Goal: Task Accomplishment & Management: Complete application form

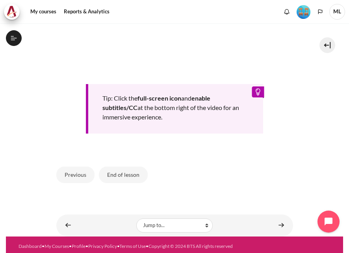
scroll to position [360, 0]
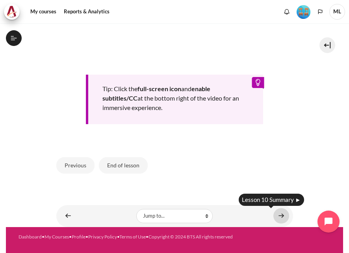
click at [280, 217] on link "Content" at bounding box center [281, 215] width 16 height 15
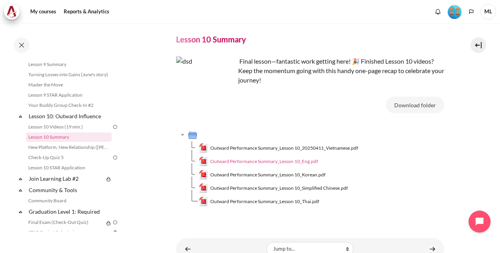
scroll to position [39, 0]
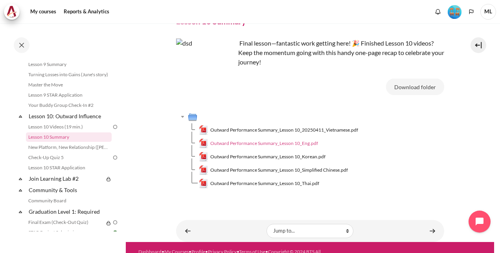
click at [291, 142] on span "Outward Performance Summary_Lesson 10_Eng.pdf" at bounding box center [264, 143] width 108 height 7
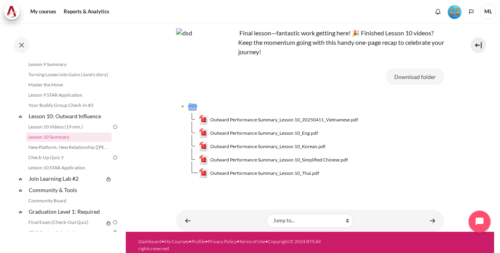
scroll to position [55, 0]
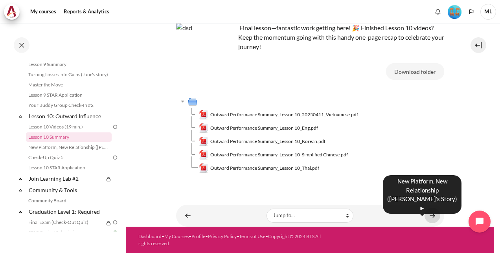
click at [430, 216] on link "Content" at bounding box center [433, 215] width 16 height 15
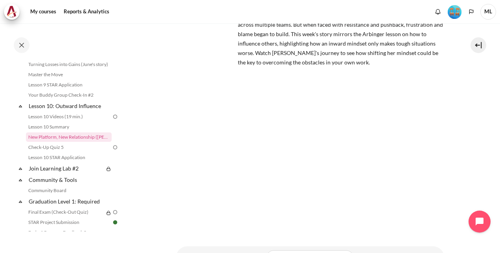
scroll to position [29, 0]
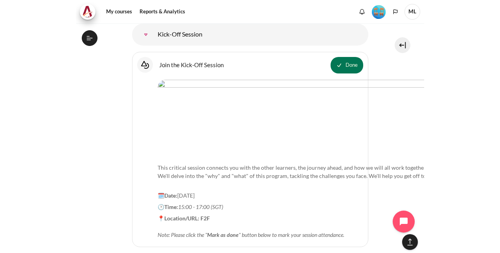
scroll to position [629, 0]
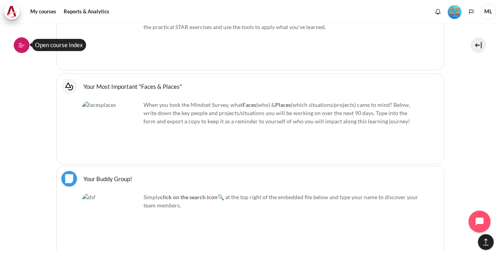
click at [22, 45] on icon at bounding box center [21, 45] width 7 height 7
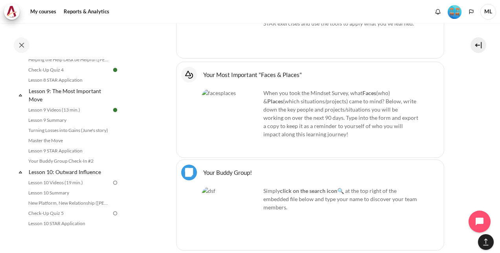
scroll to position [669, 0]
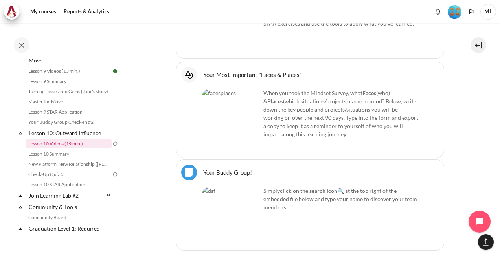
click at [79, 149] on link "Lesson 10 Videos (19 min.)" at bounding box center [69, 143] width 86 height 9
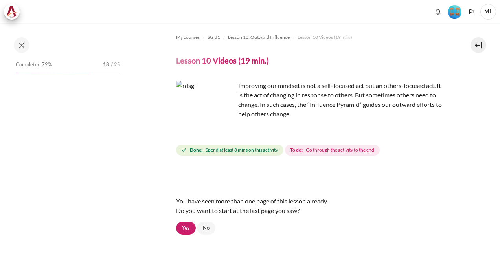
scroll to position [675, 0]
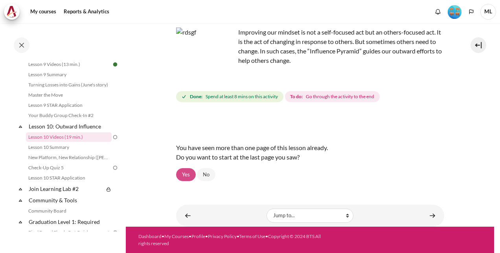
click at [185, 171] on link "Yes" at bounding box center [186, 174] width 20 height 13
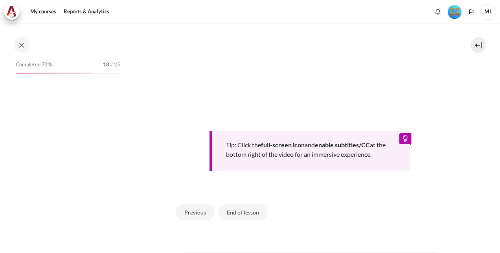
scroll to position [675, 0]
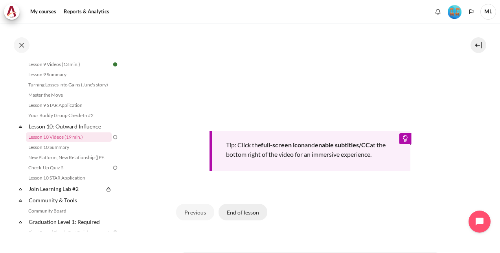
click at [248, 212] on button "End of lesson" at bounding box center [243, 212] width 49 height 17
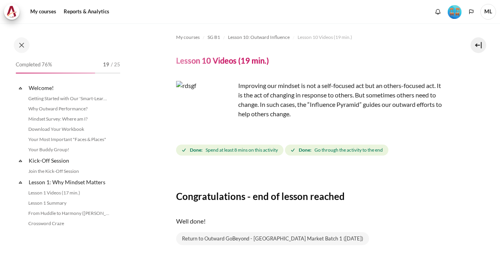
scroll to position [675, 0]
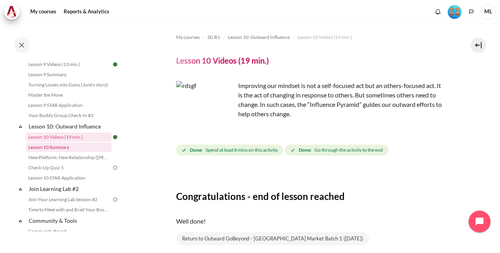
click at [76, 152] on link "Lesson 10 Summary" at bounding box center [69, 147] width 86 height 9
click at [75, 162] on link "New Platform, New Relationship ([PERSON_NAME]'s Story)" at bounding box center [69, 157] width 86 height 9
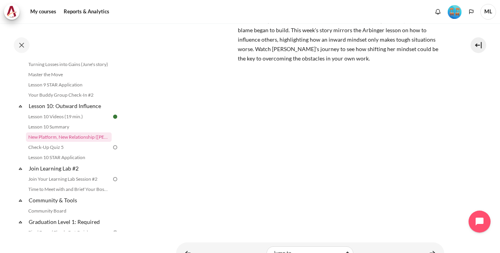
scroll to position [107, 0]
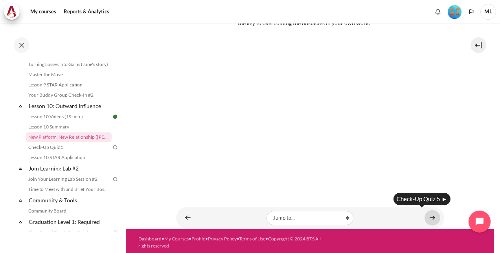
click at [431, 214] on link "Content" at bounding box center [433, 217] width 16 height 15
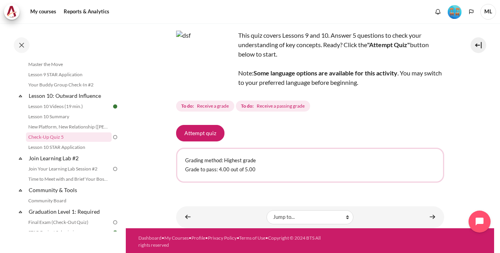
scroll to position [48, 0]
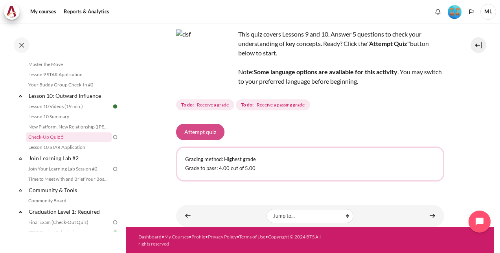
click at [197, 131] on button "Attempt quiz" at bounding box center [200, 132] width 48 height 17
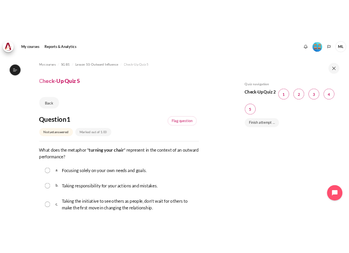
scroll to position [39, 0]
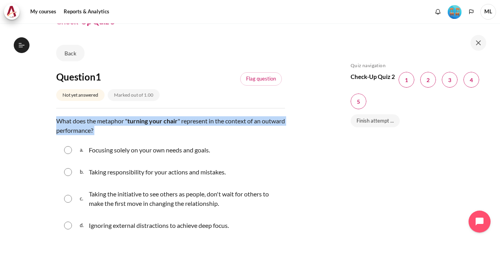
drag, startPoint x: 97, startPoint y: 129, endPoint x: 46, endPoint y: 122, distance: 50.8
copy p "What does the metaphor " turning your chair " represent in the context of an ou…"
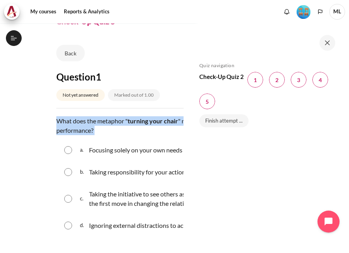
scroll to position [747, 0]
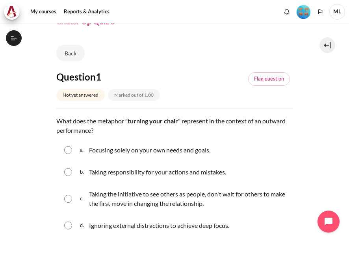
click at [226, 196] on p "Taking the initiative to see others as people, don't wait for others to make th…" at bounding box center [189, 199] width 200 height 19
radio input "true"
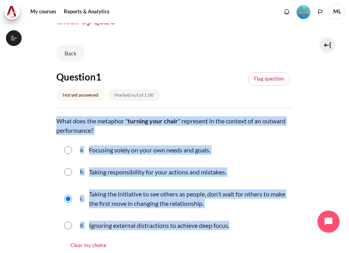
drag, startPoint x: 238, startPoint y: 229, endPoint x: 54, endPoint y: 118, distance: 214.6
copy div "What does the metaphor " turning your chair " represent in the context of an ou…"
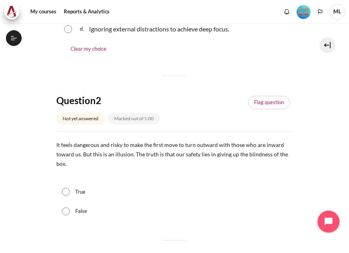
scroll to position [275, 0]
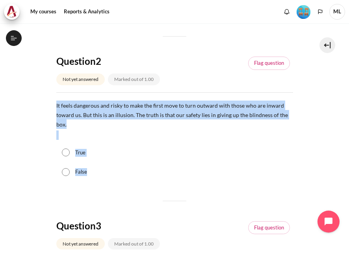
drag, startPoint x: 108, startPoint y: 178, endPoint x: 50, endPoint y: 106, distance: 91.8
click at [50, 106] on section "My courses SG B1 Lesson 10: Outward Influence Check-Up Quiz 5 Check-Up Quiz 5" at bounding box center [174, 236] width 337 height 976
copy div "It feels dangerous and risky to make the first move to turn outward with those …"
click at [68, 154] on input "True" at bounding box center [66, 153] width 8 height 8
radio input "true"
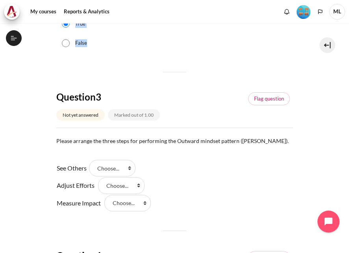
scroll to position [393, 0]
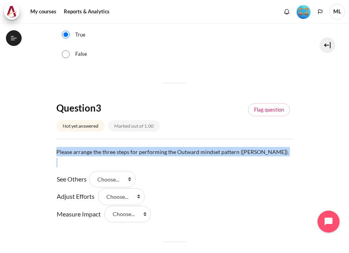
drag, startPoint x: 180, startPoint y: 222, endPoint x: 57, endPoint y: 150, distance: 141.7
click at [57, 150] on div "Question text Please arrange the three steps for performing the Outward mindset…" at bounding box center [174, 185] width 236 height 76
drag, startPoint x: 57, startPoint y: 150, endPoint x: 133, endPoint y: 179, distance: 80.6
click at [133, 179] on select "Choose... Step 3 Step 2 Step 1" at bounding box center [112, 179] width 46 height 17
click at [206, 183] on div "See Others Answer 1 Question 3 Choose... Step 3 Step 2 Step 1 Adjust Efforts An…" at bounding box center [174, 197] width 236 height 52
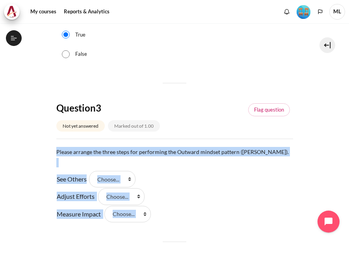
drag, startPoint x: 202, startPoint y: 222, endPoint x: 56, endPoint y: 149, distance: 163.4
click at [56, 149] on div "Question 1 Not yet answered Marked out of 1.00 Flag question Question text What…" at bounding box center [174, 139] width 236 height 844
click at [195, 181] on div "See Others Answer 1 Question 3 Choose... Step 3 Step 2 Step 1 Adjust Efforts An…" at bounding box center [174, 197] width 236 height 52
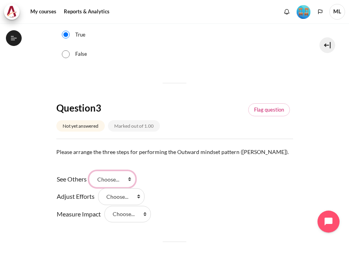
click at [134, 179] on select "Choose... Step 3 Step 2 Step 1" at bounding box center [112, 179] width 46 height 17
select select "3"
click at [92, 171] on select "Choose... Step 3 Step 2 Step 1" at bounding box center [112, 179] width 46 height 17
click at [133, 198] on select "Choose... Step 3 Step 2 Step 1" at bounding box center [121, 196] width 46 height 17
select select "2"
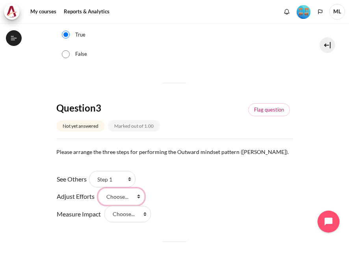
click at [98, 188] on select "Choose... Step 3 Step 2 Step 1" at bounding box center [121, 196] width 46 height 17
click at [135, 215] on select "Choose... Step 3 Step 2 Step 1" at bounding box center [127, 214] width 46 height 17
select select "1"
click at [104, 206] on select "Choose... Step 3 Step 2 Step 1" at bounding box center [127, 214] width 46 height 17
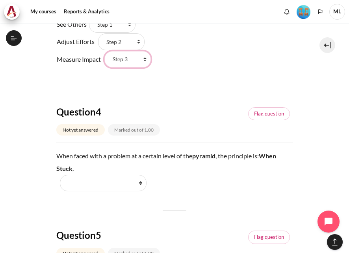
scroll to position [551, 0]
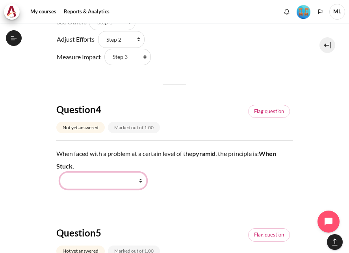
click at [141, 181] on select "Work Harder Go Higher Go Lower Stay Put" at bounding box center [103, 181] width 87 height 17
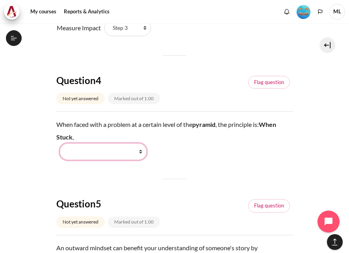
scroll to position [590, 0]
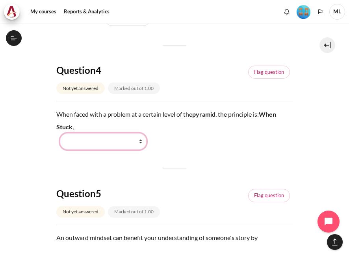
click at [142, 142] on select "Work Harder Go Higher Go Lower Stay Put" at bounding box center [103, 141] width 87 height 17
click at [107, 119] on div "When faced with a problem at a certain level of the pyramid , the principle is:…" at bounding box center [174, 129] width 236 height 42
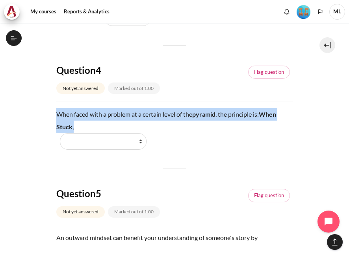
drag, startPoint x: 96, startPoint y: 125, endPoint x: 55, endPoint y: 114, distance: 42.0
copy div "When faced with a problem at a certain level of the pyramid , the principle is:…"
click at [140, 137] on select "Work Harder Go Higher Go Lower Stay Put" at bounding box center [103, 141] width 87 height 17
select select "3"
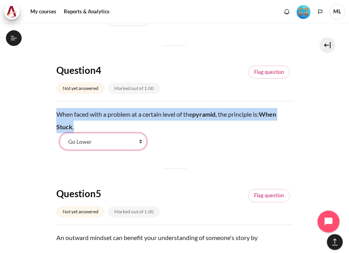
click at [60, 133] on select "Work Harder Go Higher Go Lower Stay Put" at bounding box center [103, 141] width 87 height 17
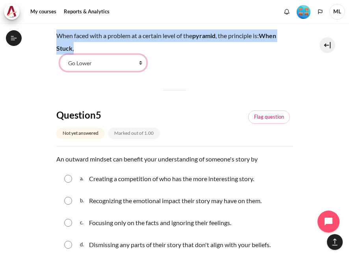
scroll to position [708, 0]
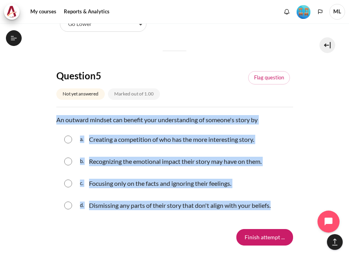
drag, startPoint x: 280, startPoint y: 205, endPoint x: 55, endPoint y: 118, distance: 241.6
copy div "An outward mindset can benefit your understanding of someone's story by Questio…"
click at [66, 160] on input "Content" at bounding box center [68, 162] width 8 height 8
radio input "true"
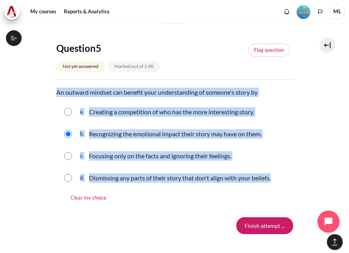
scroll to position [787, 0]
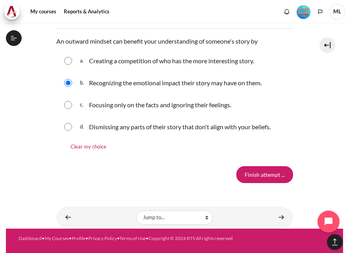
click at [277, 176] on input "Finish attempt ..." at bounding box center [264, 174] width 57 height 17
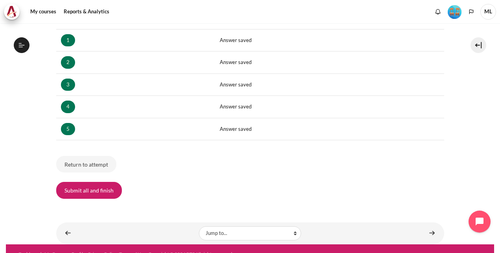
scroll to position [706, 0]
click at [98, 186] on button "Submit all and finish" at bounding box center [89, 190] width 66 height 17
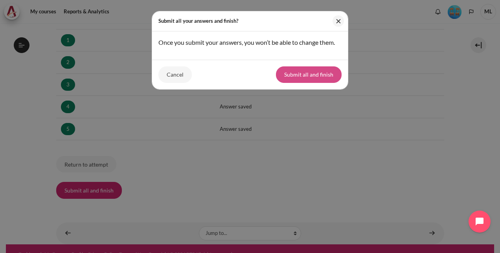
click at [315, 72] on button "Submit all and finish" at bounding box center [309, 74] width 66 height 17
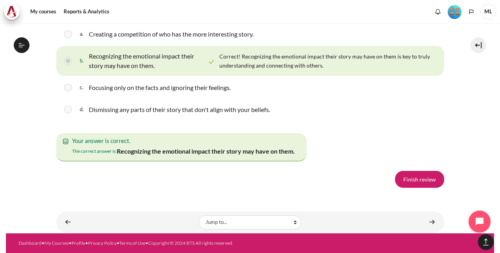
scroll to position [1443, 0]
click at [424, 180] on link "Finish review" at bounding box center [419, 179] width 49 height 17
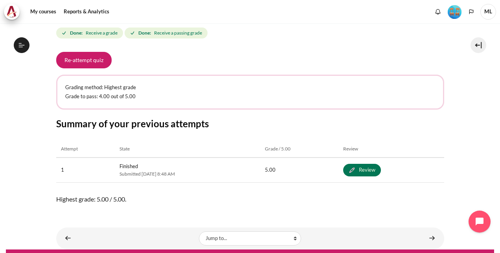
scroll to position [135, 0]
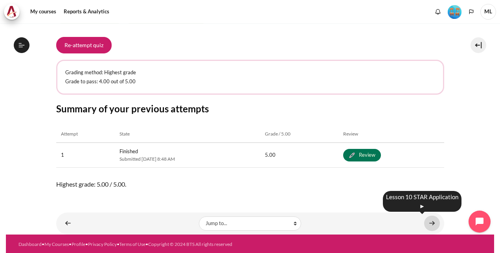
click at [432, 223] on link "Content" at bounding box center [432, 223] width 16 height 15
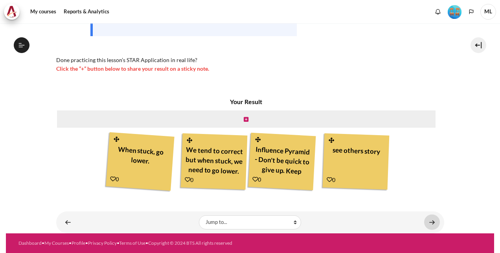
scroll to position [716, 0]
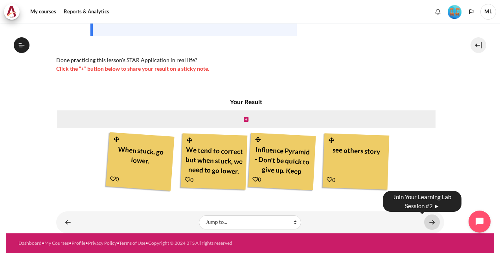
click at [427, 222] on link "Content" at bounding box center [432, 222] width 16 height 15
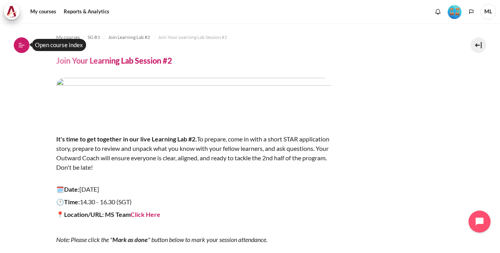
click at [26, 45] on button "Open course index" at bounding box center [22, 45] width 16 height 16
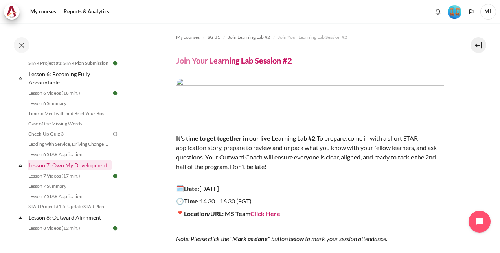
scroll to position [423, 0]
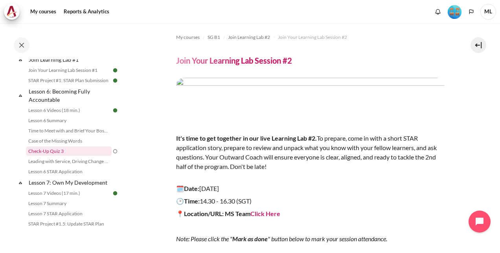
click at [69, 156] on link "Check-Up Quiz 3" at bounding box center [69, 151] width 86 height 9
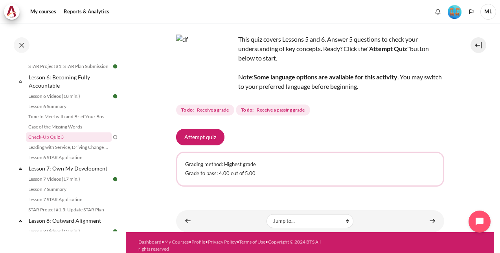
scroll to position [48, 0]
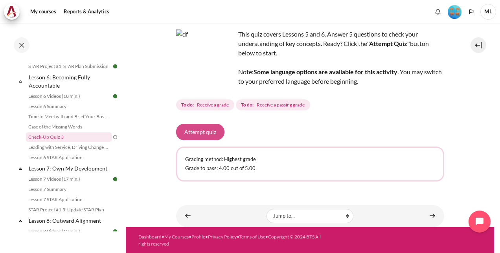
click at [215, 137] on button "Attempt quiz" at bounding box center [200, 132] width 48 height 17
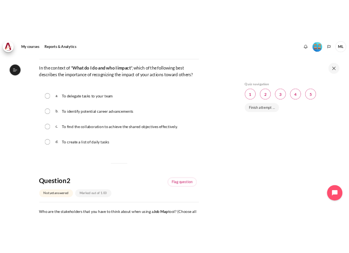
scroll to position [79, 0]
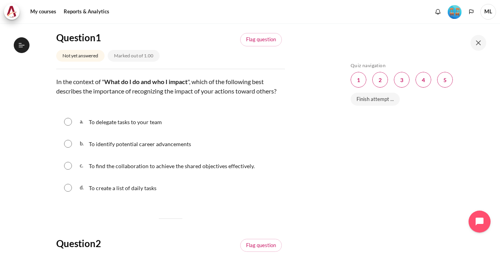
drag, startPoint x: 183, startPoint y: 203, endPoint x: 57, endPoint y: 79, distance: 176.1
click at [57, 79] on div "Question text In the context of " What do I do and who I impact ", which of the…" at bounding box center [170, 138] width 229 height 123
copy div "In the context of " What do I do and who I impact ", which of the following bes…"
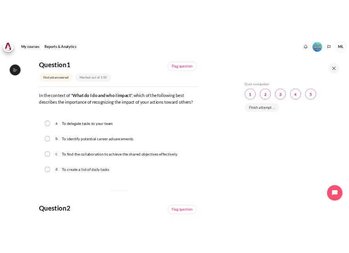
scroll to position [462, 0]
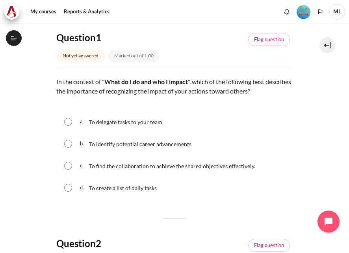
click at [67, 165] on input "Content" at bounding box center [68, 166] width 8 height 8
radio input "true"
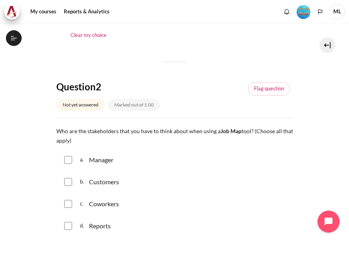
scroll to position [275, 0]
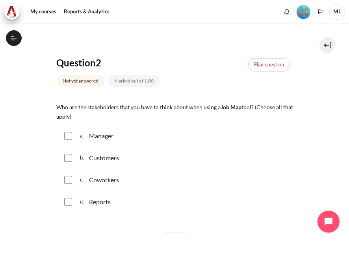
drag, startPoint x: 123, startPoint y: 202, endPoint x: 53, endPoint y: 105, distance: 119.8
copy div "Who are the stakeholders that you have to think about when using a Job Map tool…"
click at [223, 141] on div "a. Manager" at bounding box center [174, 136] width 236 height 20
click at [70, 137] on input "Content" at bounding box center [68, 136] width 8 height 8
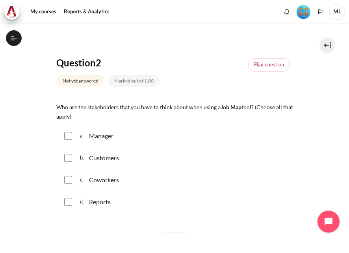
checkbox input "true"
drag, startPoint x: 70, startPoint y: 153, endPoint x: 72, endPoint y: 177, distance: 24.5
click at [70, 153] on div "b. Customers" at bounding box center [174, 158] width 236 height 20
click at [70, 160] on input "Content" at bounding box center [68, 158] width 8 height 8
checkbox input "true"
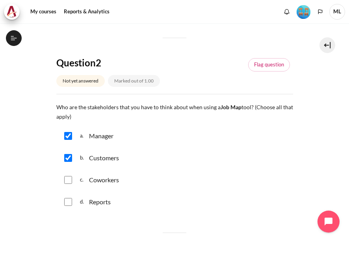
click at [70, 180] on input "Content" at bounding box center [68, 180] width 8 height 8
checkbox input "true"
click at [67, 200] on input "Content" at bounding box center [68, 202] width 8 height 8
checkbox input "true"
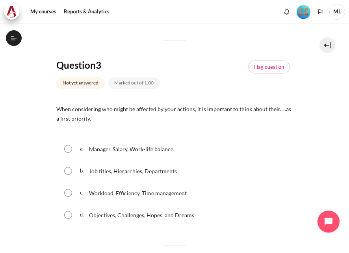
scroll to position [472, 0]
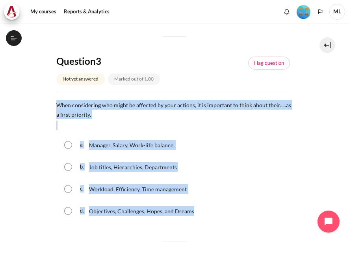
drag, startPoint x: 198, startPoint y: 210, endPoint x: 57, endPoint y: 103, distance: 176.6
click at [57, 103] on div "Question text When considering who might be affected by your actions, it is imp…" at bounding box center [174, 161] width 236 height 123
copy div "When considering who might be affected by your actions, it is important to thin…"
click at [131, 215] on p "Objectives, Challenges, Hopes, and Dreams" at bounding box center [141, 211] width 105 height 9
radio input "true"
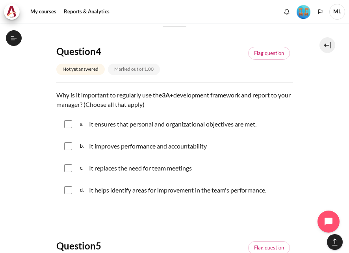
scroll to position [669, 0]
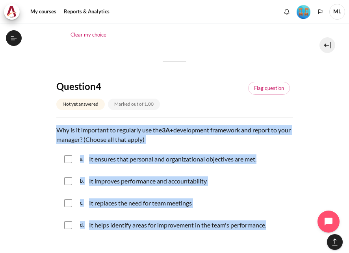
drag, startPoint x: 277, startPoint y: 228, endPoint x: 58, endPoint y: 128, distance: 240.2
click at [58, 128] on div "Question text Why is it important to regularly use the 3A+ development framewor…" at bounding box center [174, 181] width 236 height 112
copy div "Why is it important to regularly use the 3A+ development framework and report t…"
click at [70, 157] on input "Content" at bounding box center [68, 159] width 8 height 8
checkbox input "true"
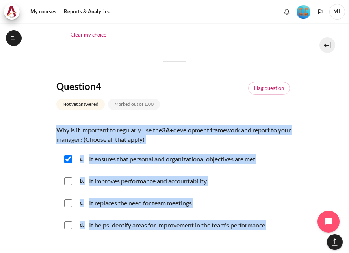
click at [69, 180] on input "Content" at bounding box center [68, 181] width 8 height 8
checkbox input "true"
click at [66, 227] on input "Content" at bounding box center [68, 225] width 8 height 8
checkbox input "true"
click at [214, 199] on div "c. It replaces the need for team meetings" at bounding box center [174, 203] width 236 height 20
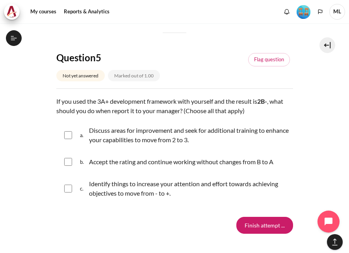
scroll to position [905, 0]
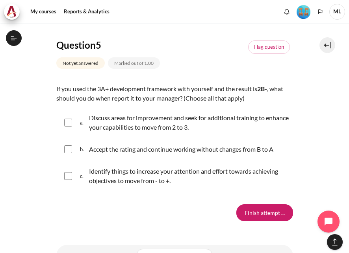
drag, startPoint x: 169, startPoint y: 166, endPoint x: 53, endPoint y: 93, distance: 136.8
click at [68, 123] on input "Content" at bounding box center [68, 123] width 8 height 8
checkbox input "true"
click at [68, 177] on input "Content" at bounding box center [68, 176] width 8 height 8
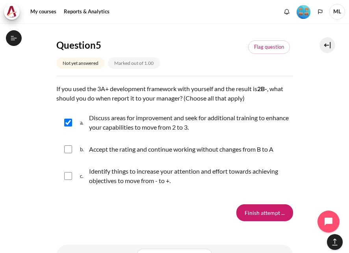
checkbox input "true"
click at [107, 214] on div "Finish attempt ..." at bounding box center [174, 213] width 236 height 17
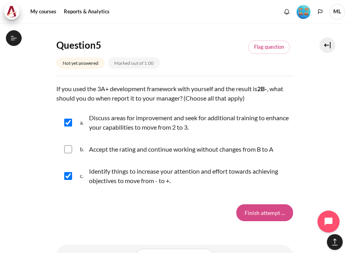
click at [269, 212] on input "Finish attempt ..." at bounding box center [264, 213] width 57 height 17
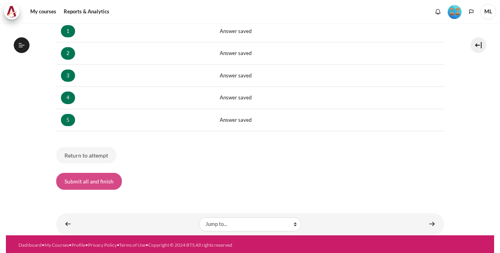
scroll to position [437, 0]
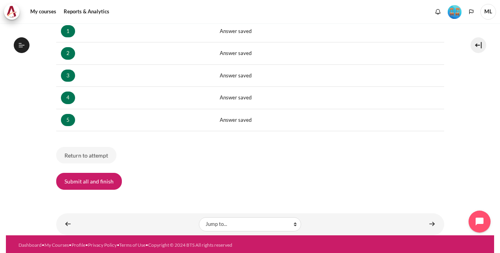
drag, startPoint x: 96, startPoint y: 179, endPoint x: 151, endPoint y: 168, distance: 56.5
click at [96, 179] on button "Submit all and finish" at bounding box center [89, 181] width 66 height 17
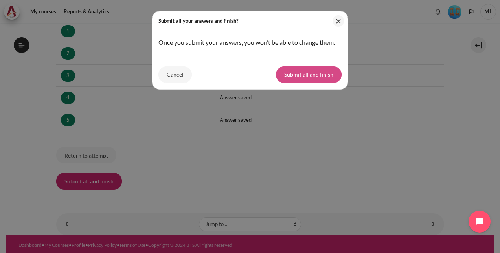
click at [315, 73] on button "Submit all and finish" at bounding box center [309, 74] width 66 height 17
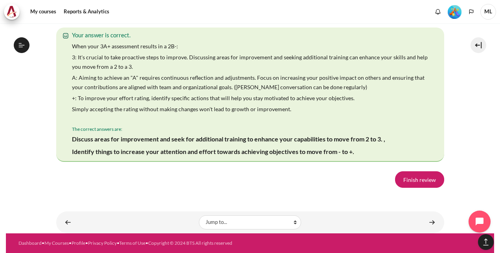
scroll to position [1545, 0]
click at [422, 177] on link "Finish review" at bounding box center [419, 179] width 49 height 17
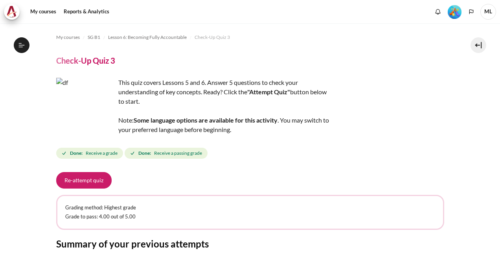
scroll to position [437, 0]
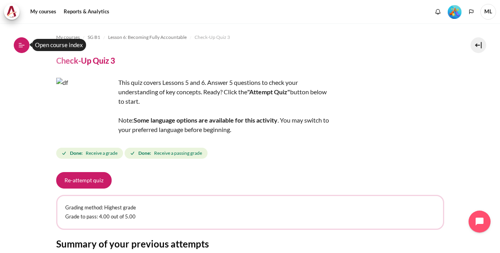
click at [26, 43] on button "Open course index" at bounding box center [22, 45] width 16 height 16
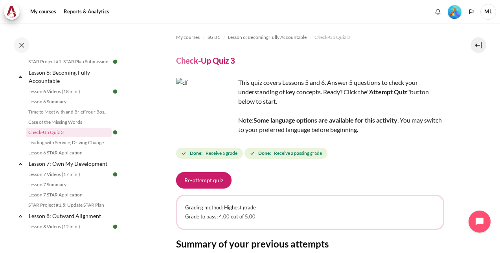
scroll to position [385, 0]
